Goal: Task Accomplishment & Management: Manage account settings

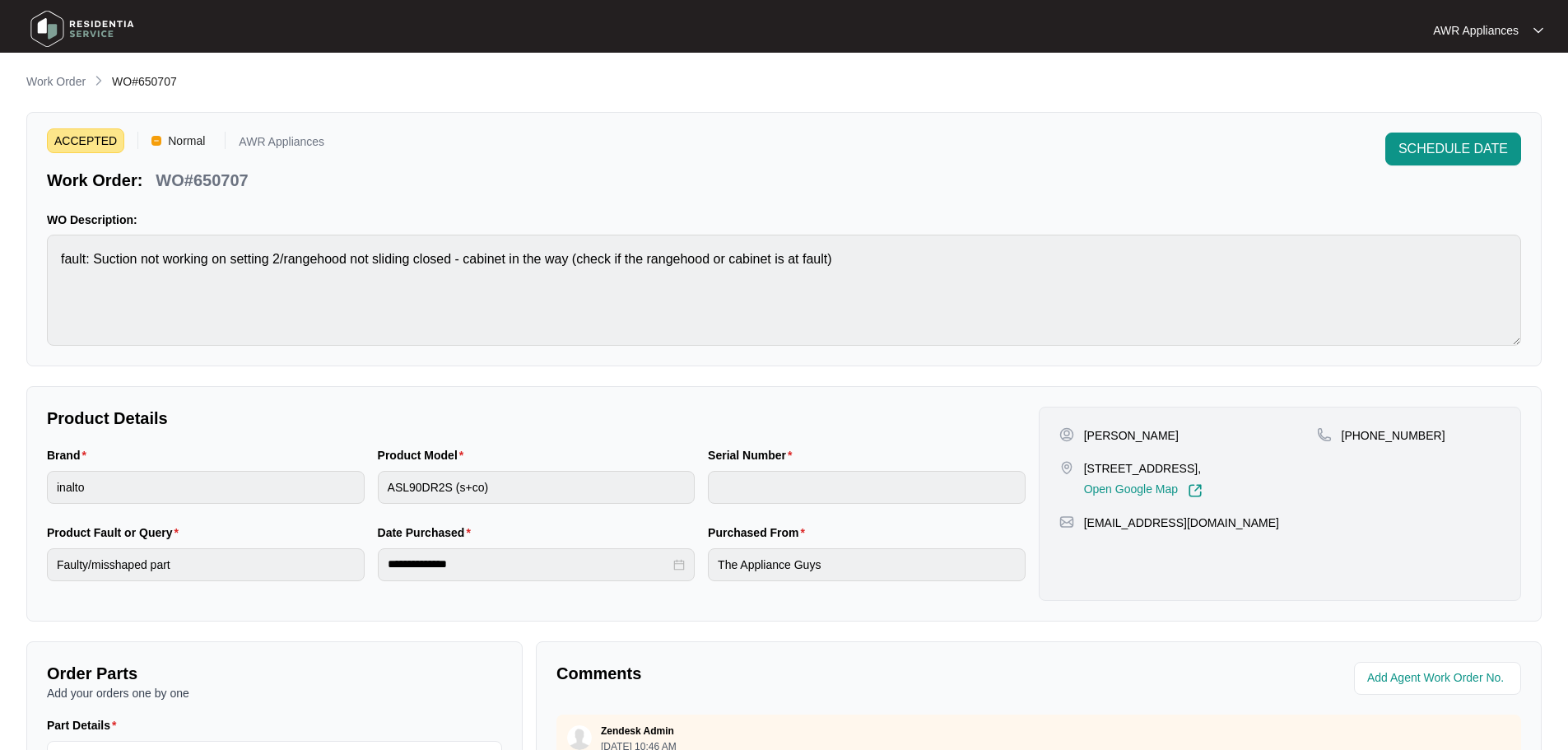
scroll to position [343, 0]
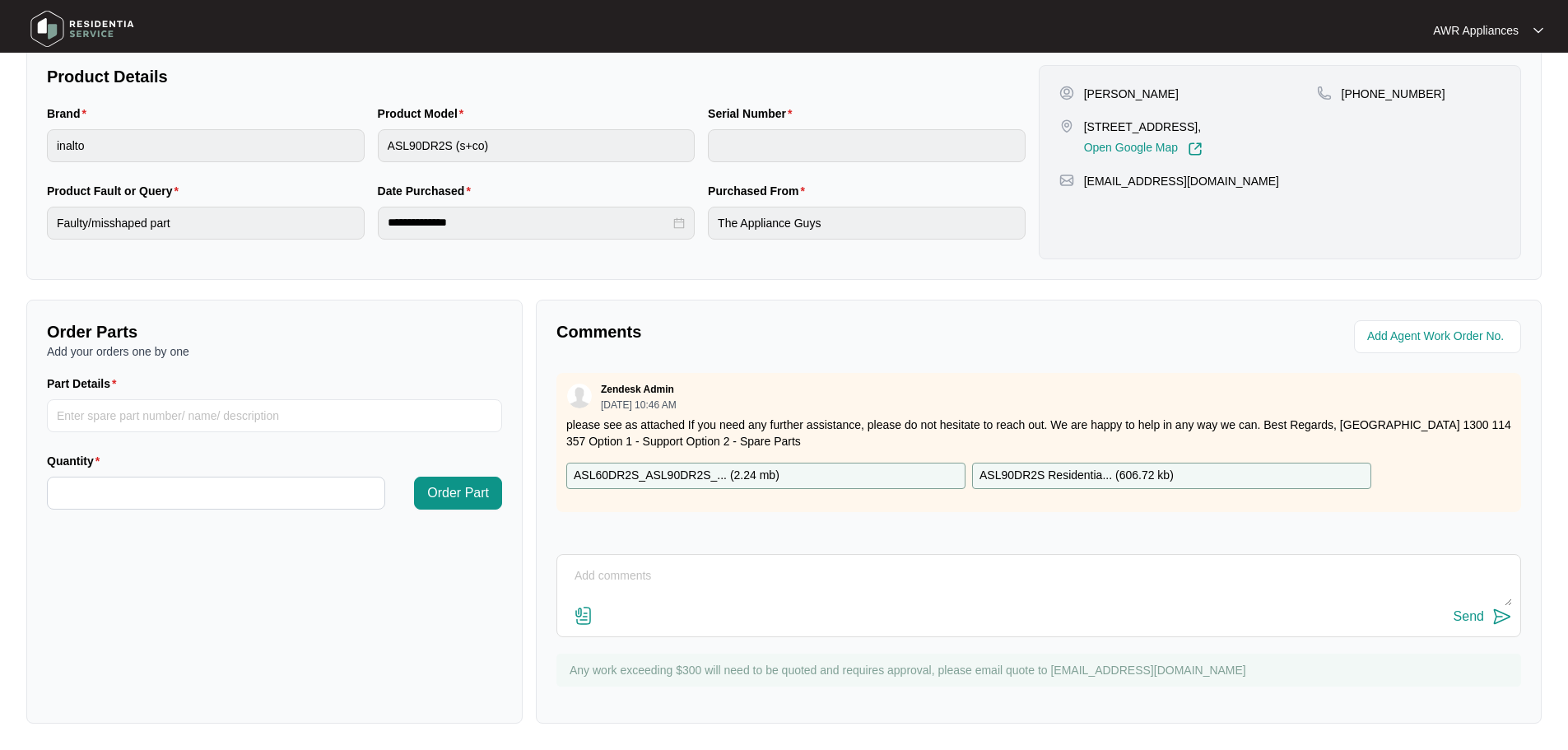
click at [54, 24] on img at bounding box center [82, 28] width 115 height 49
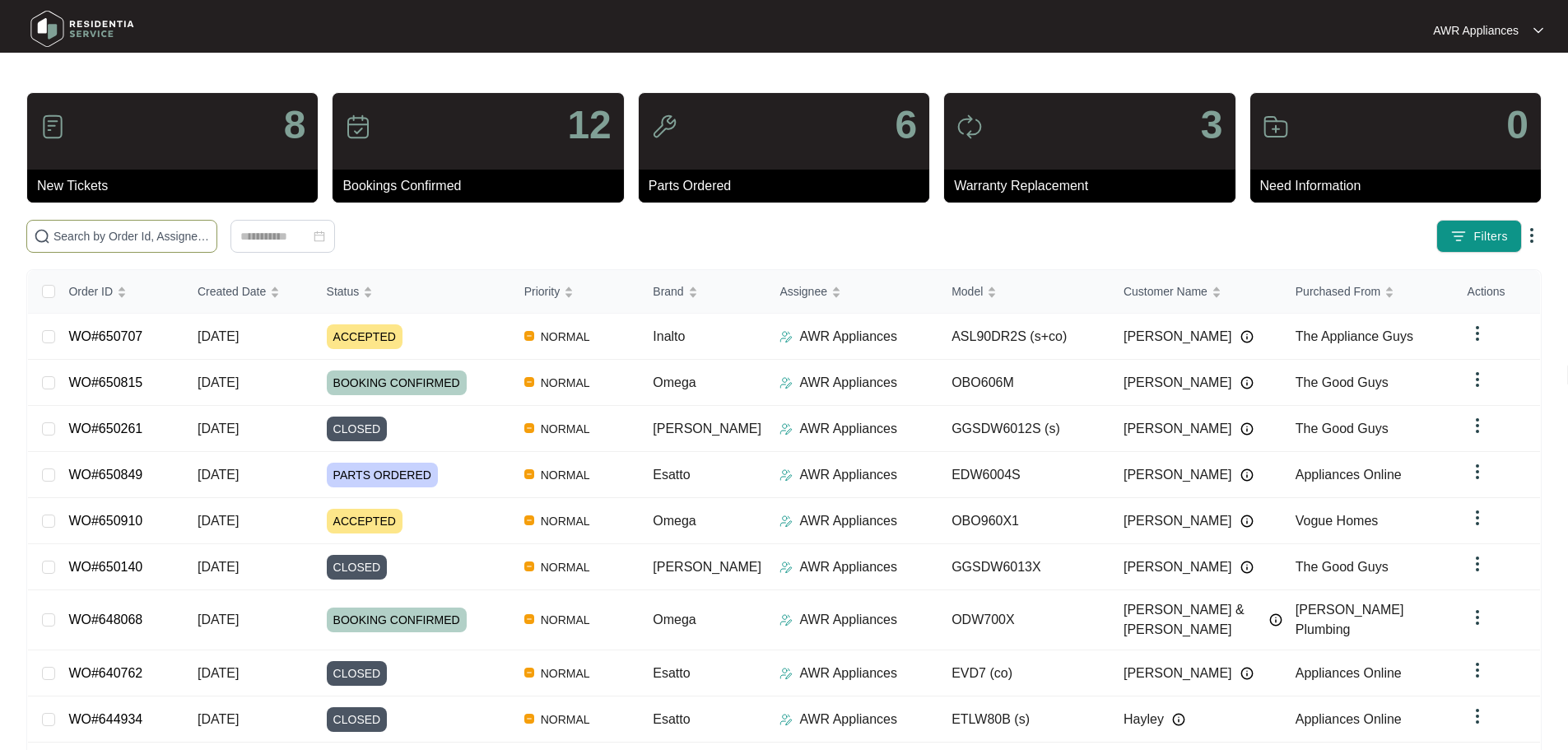
paste input "650707"
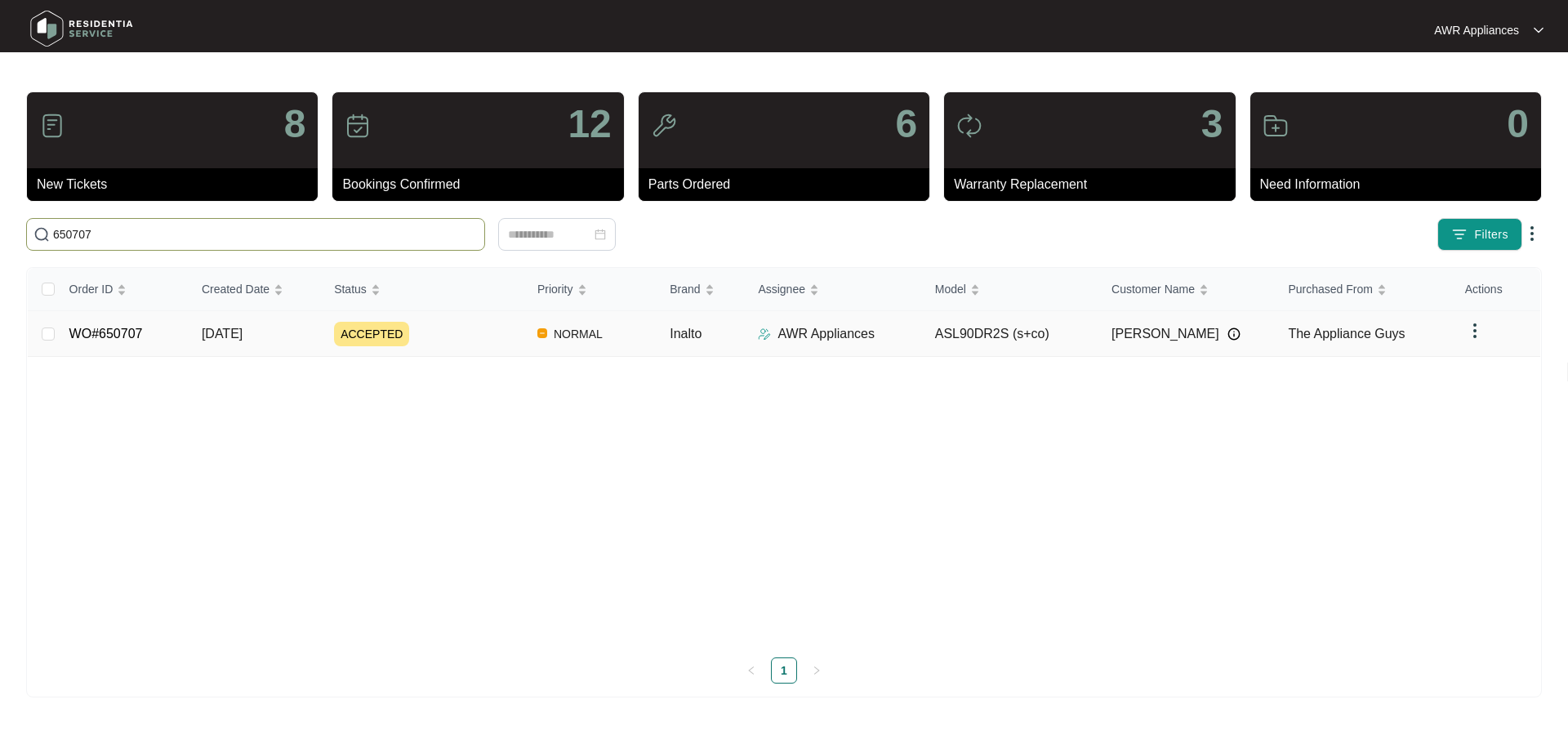
type input "650707"
click at [203, 329] on span "[DATE]" at bounding box center [222, 333] width 41 height 14
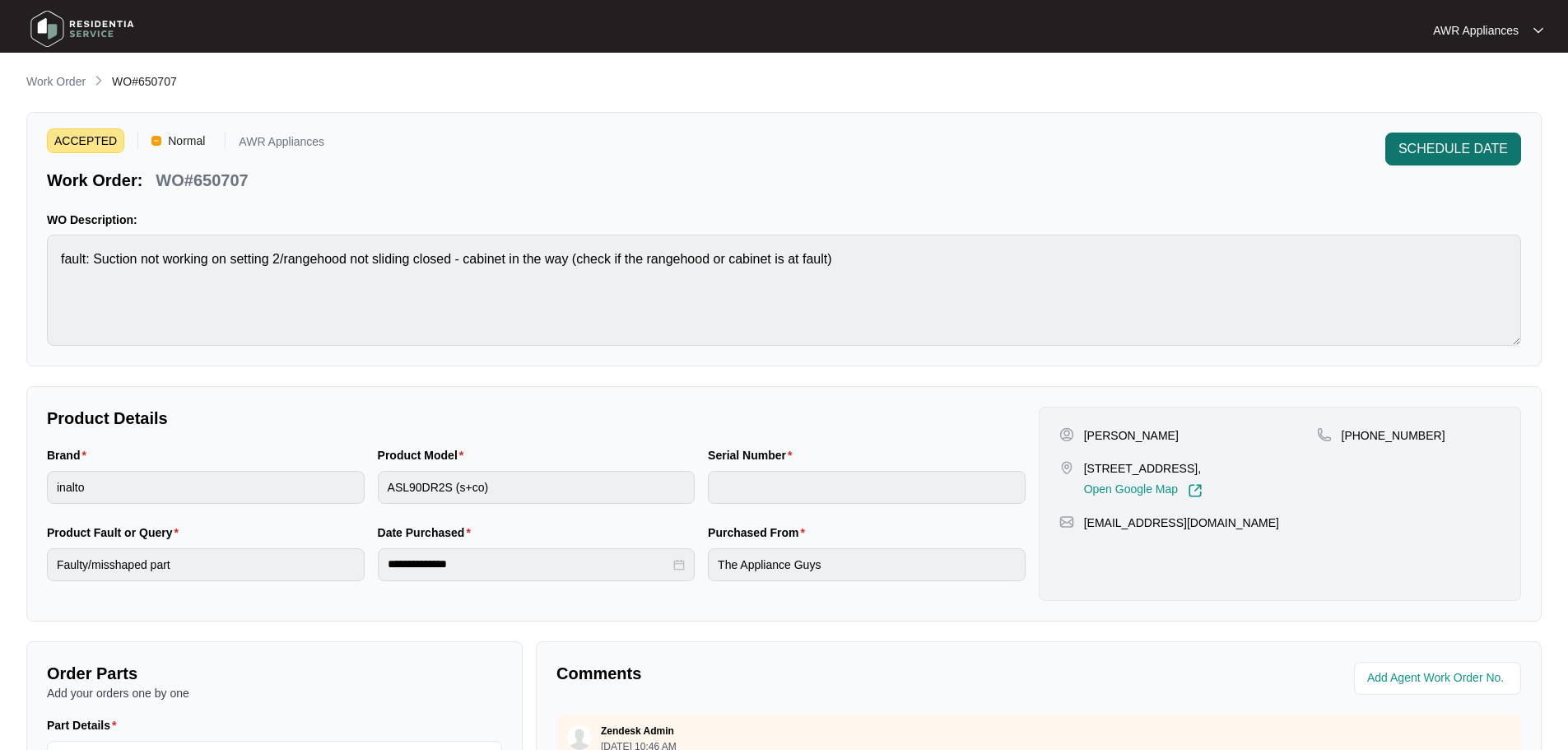
click at [1447, 153] on span "SCHEDULE DATE" at bounding box center [1453, 149] width 110 height 20
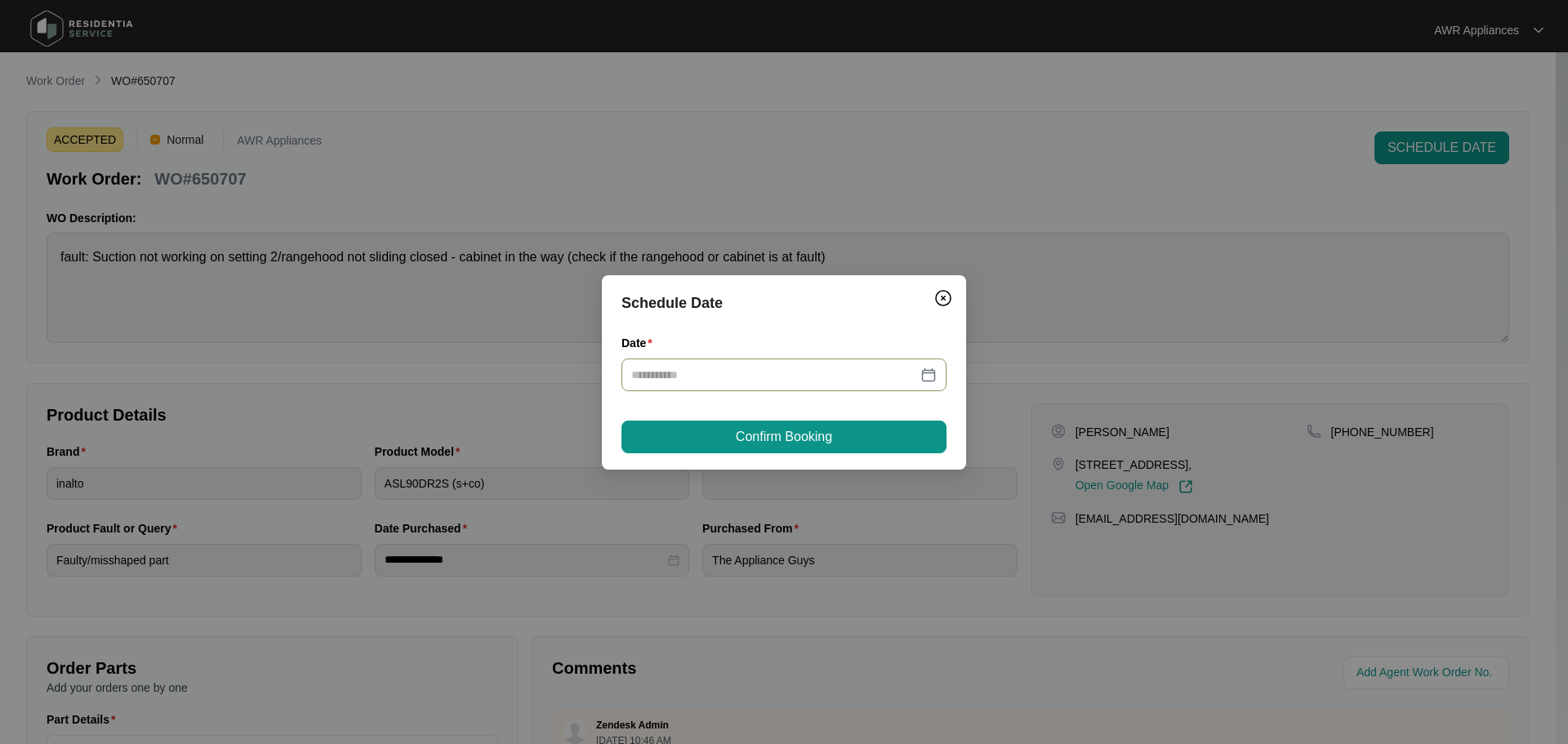
click at [727, 367] on input "Date" at bounding box center [774, 375] width 286 height 17
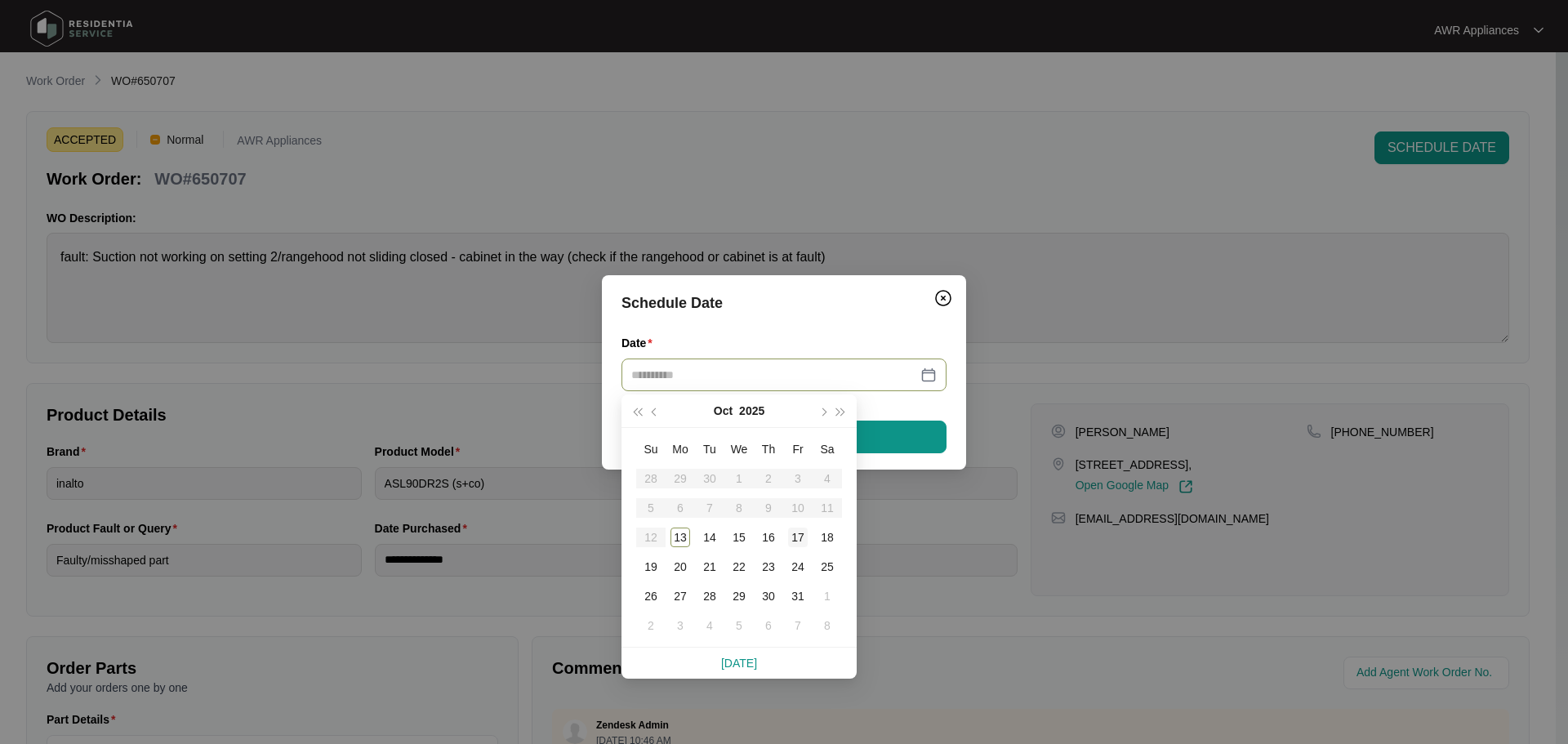
click at [799, 537] on div "17" at bounding box center [798, 537] width 19 height 19
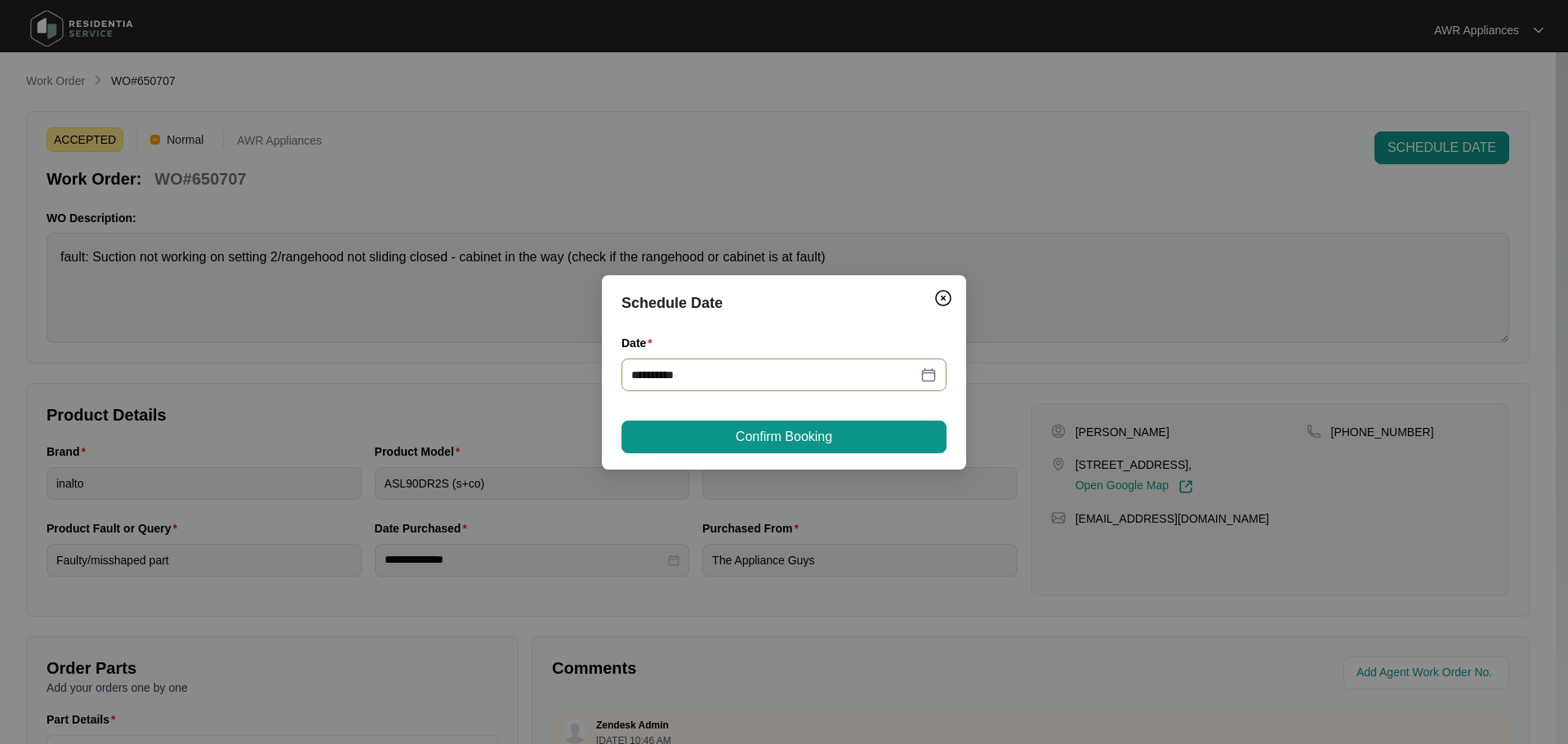
type input "**********"
click at [788, 428] on span "Confirm Booking" at bounding box center [784, 437] width 96 height 19
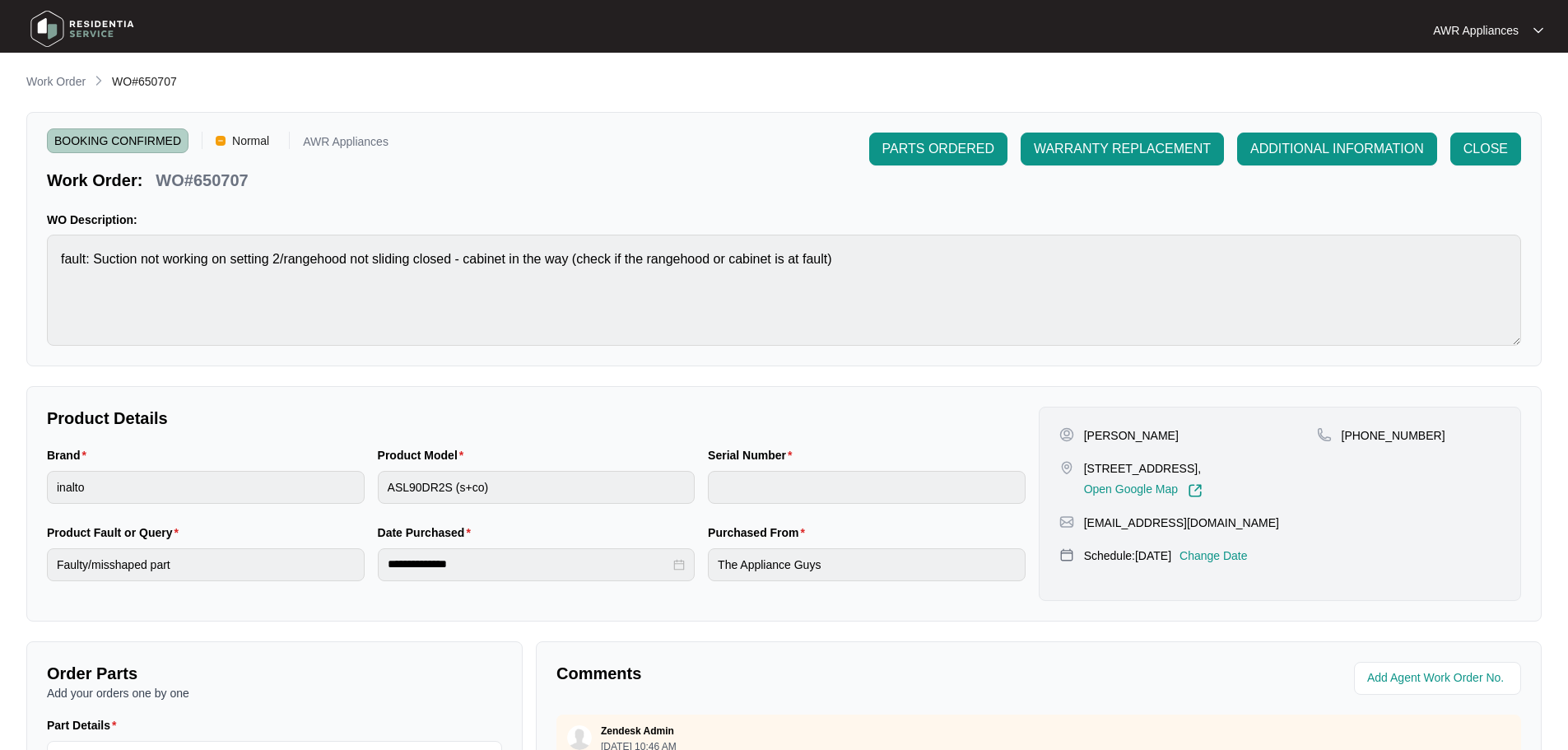
click at [54, 28] on img at bounding box center [82, 28] width 115 height 49
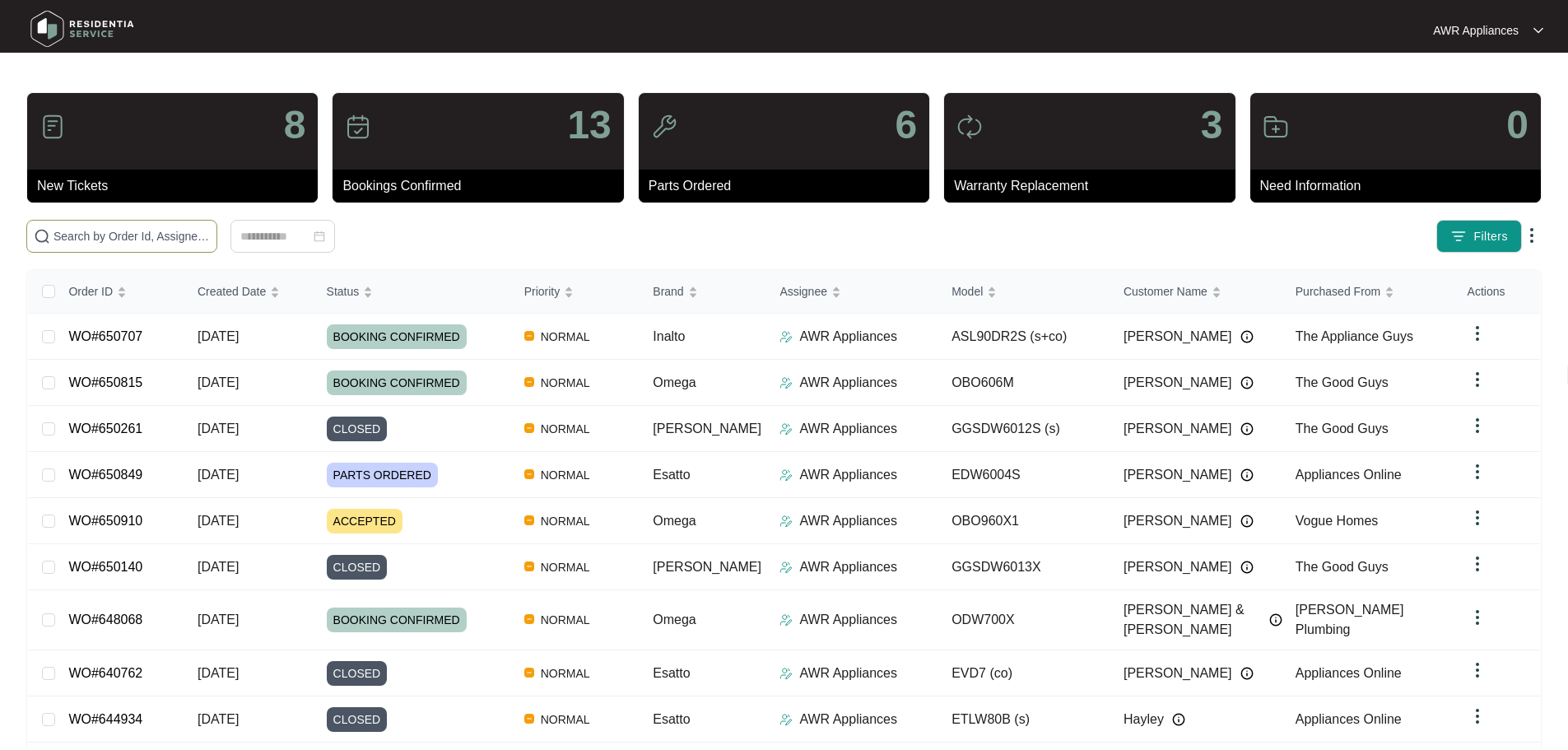
click at [90, 232] on input "text" at bounding box center [132, 236] width 157 height 18
paste input "650849"
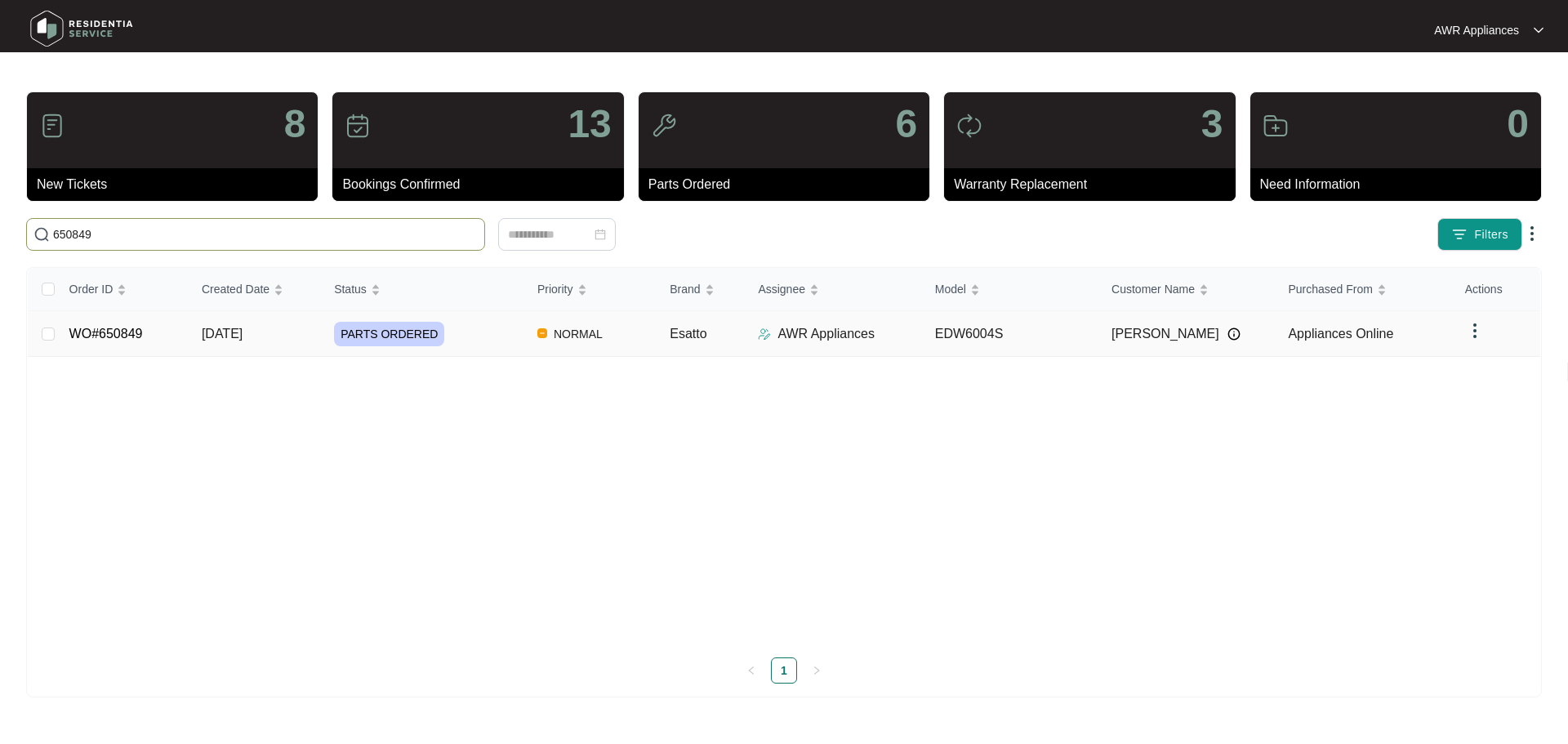
type input "650849"
click at [227, 341] on span "[DATE]" at bounding box center [222, 333] width 41 height 14
